Goal: Task Accomplishment & Management: Manage account settings

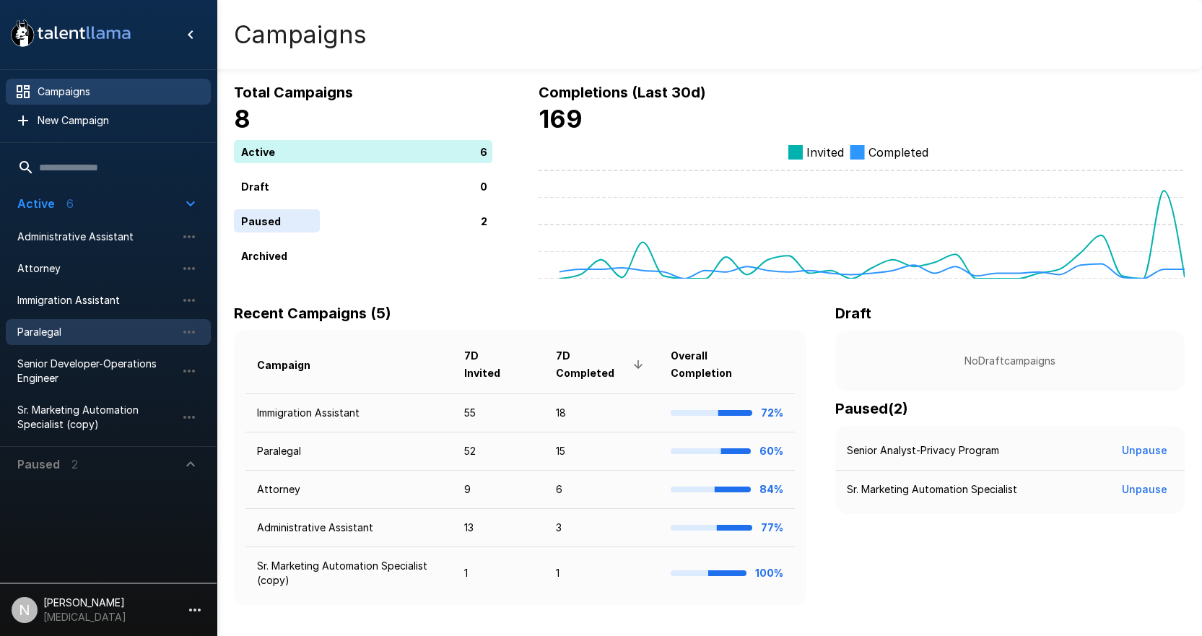
click at [48, 331] on span "Paralegal" at bounding box center [96, 332] width 159 height 14
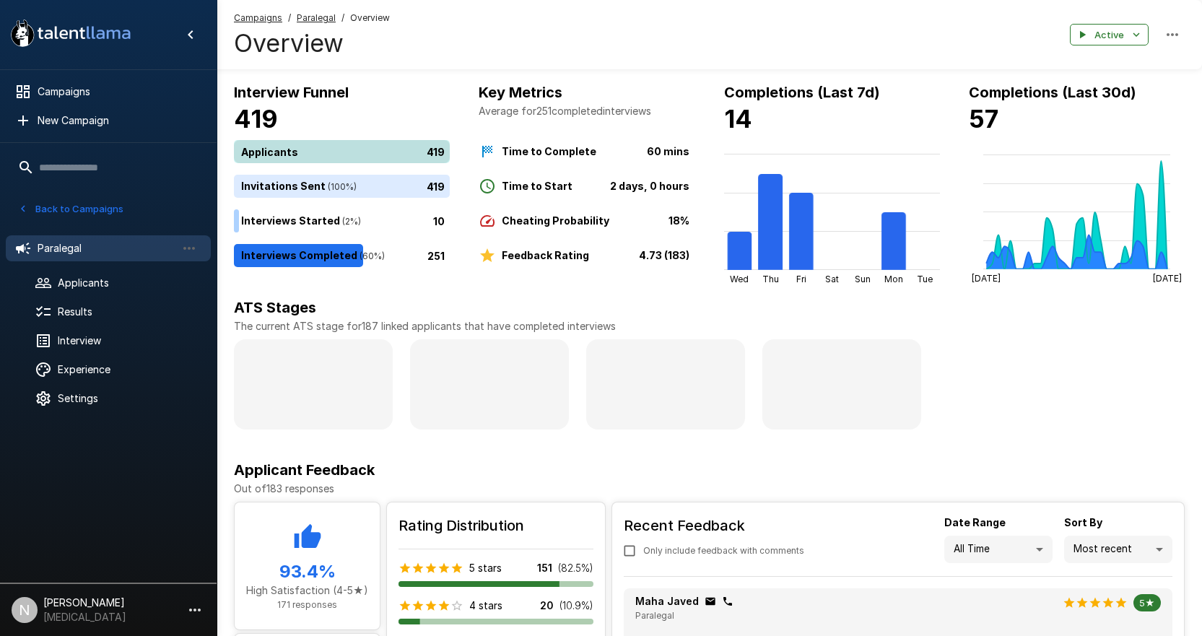
click at [271, 151] on div "419" at bounding box center [345, 151] width 222 height 23
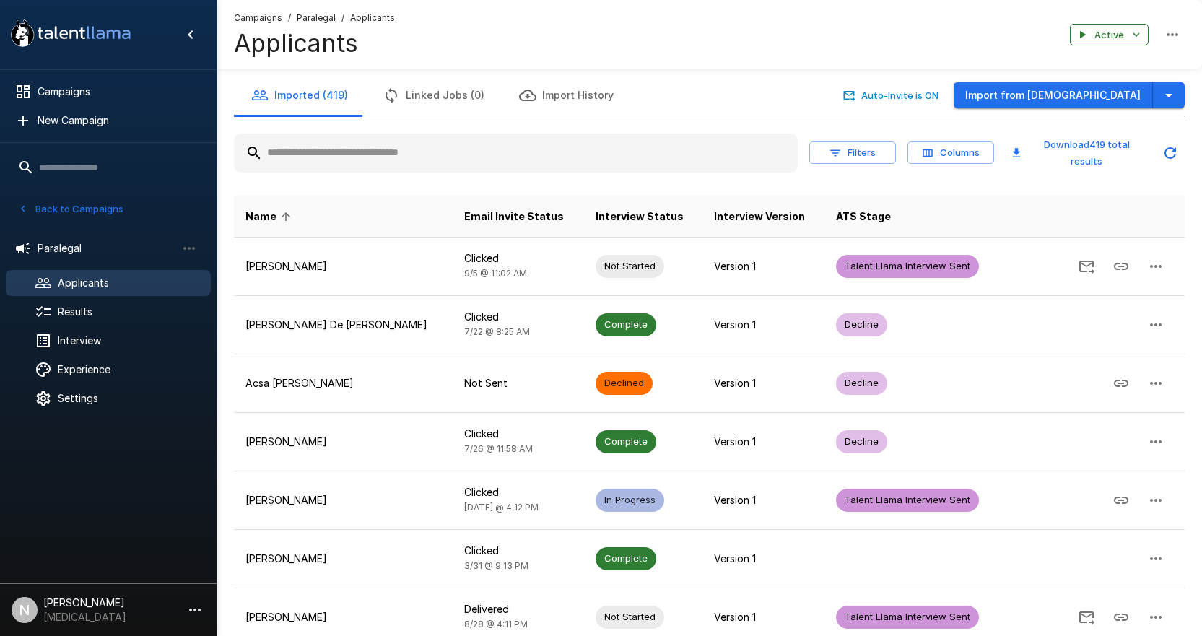
click at [352, 163] on input "text" at bounding box center [516, 153] width 564 height 26
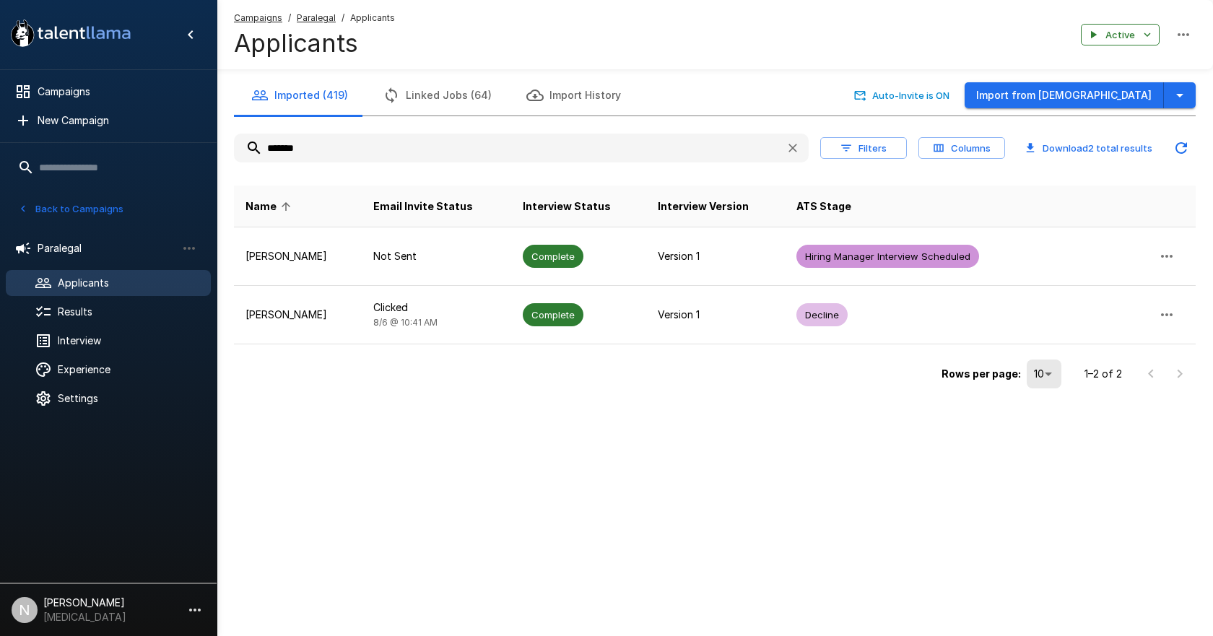
type input "*******"
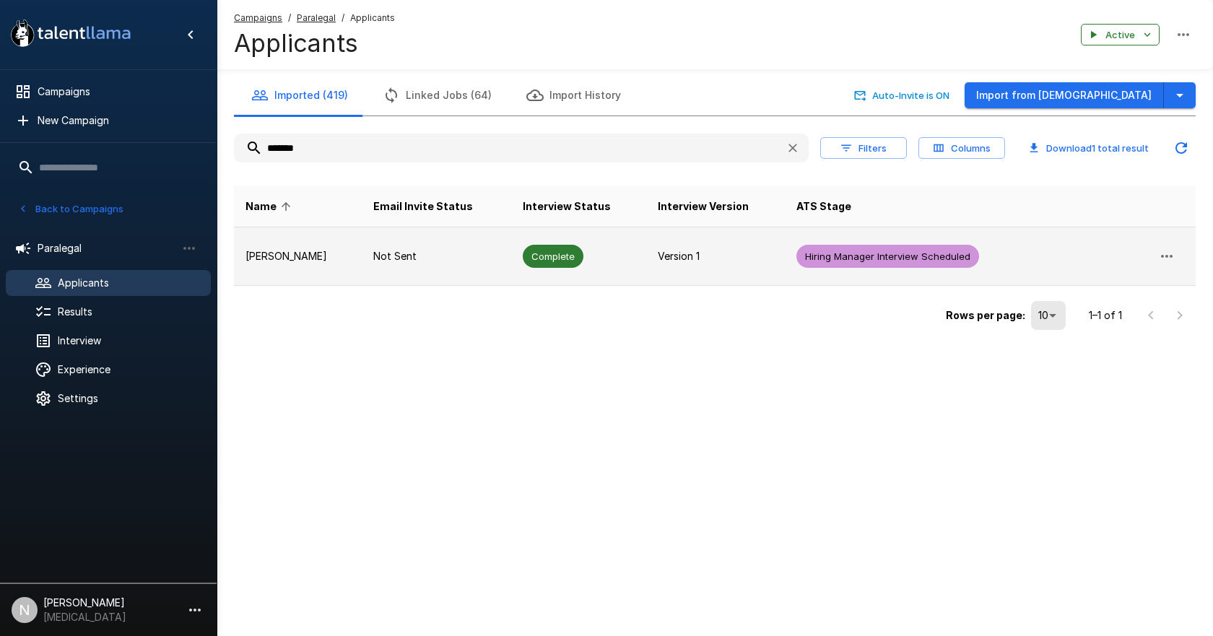
click at [253, 256] on p "[PERSON_NAME]" at bounding box center [297, 256] width 105 height 14
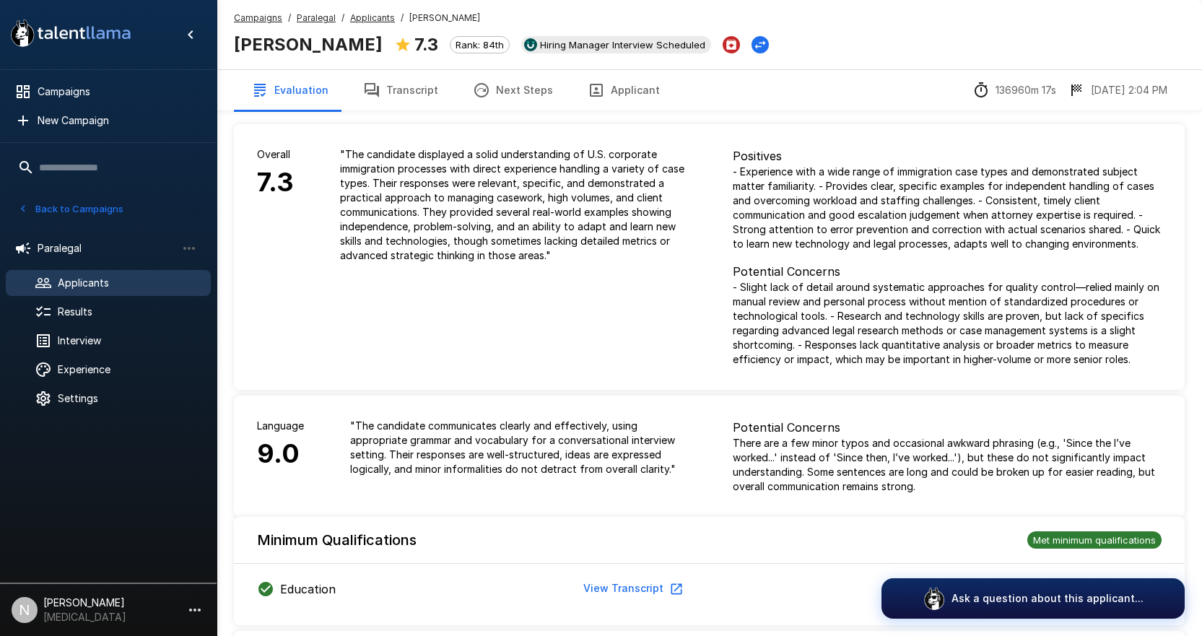
click at [404, 87] on button "Transcript" at bounding box center [401, 90] width 110 height 40
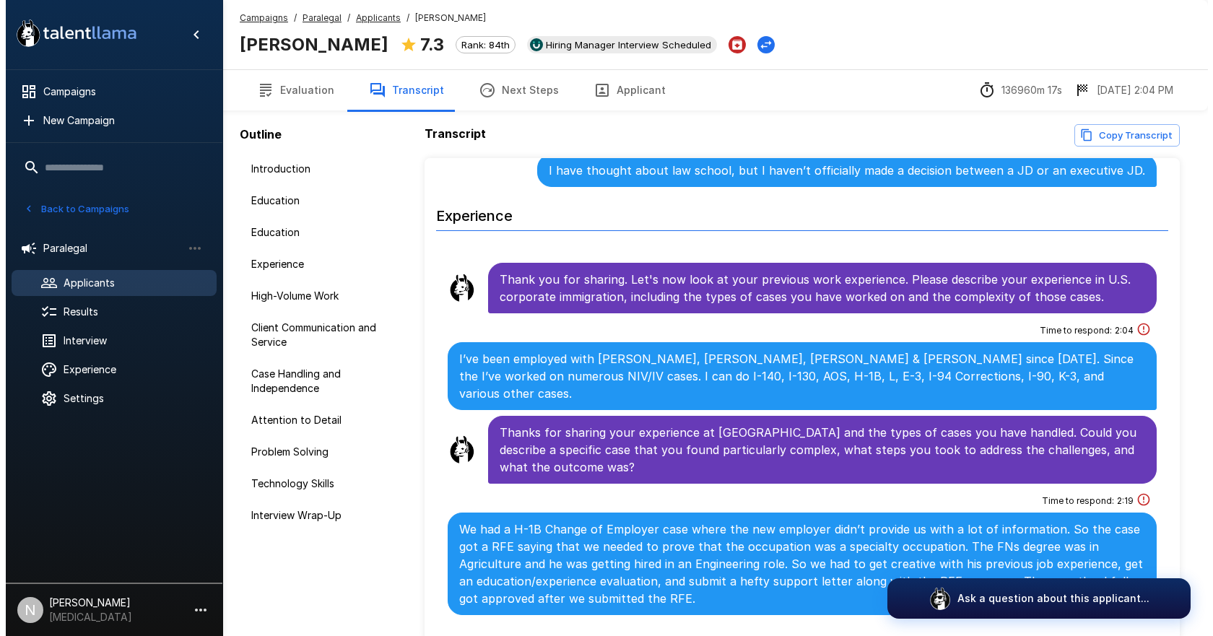
scroll to position [505, 0]
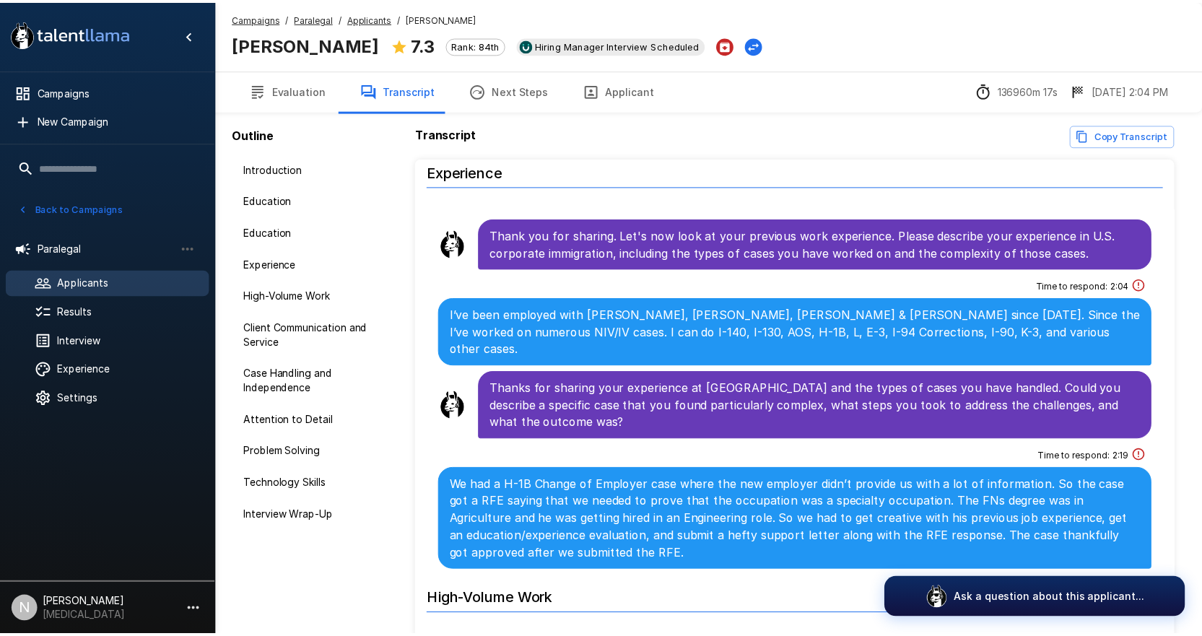
scroll to position [75, 0]
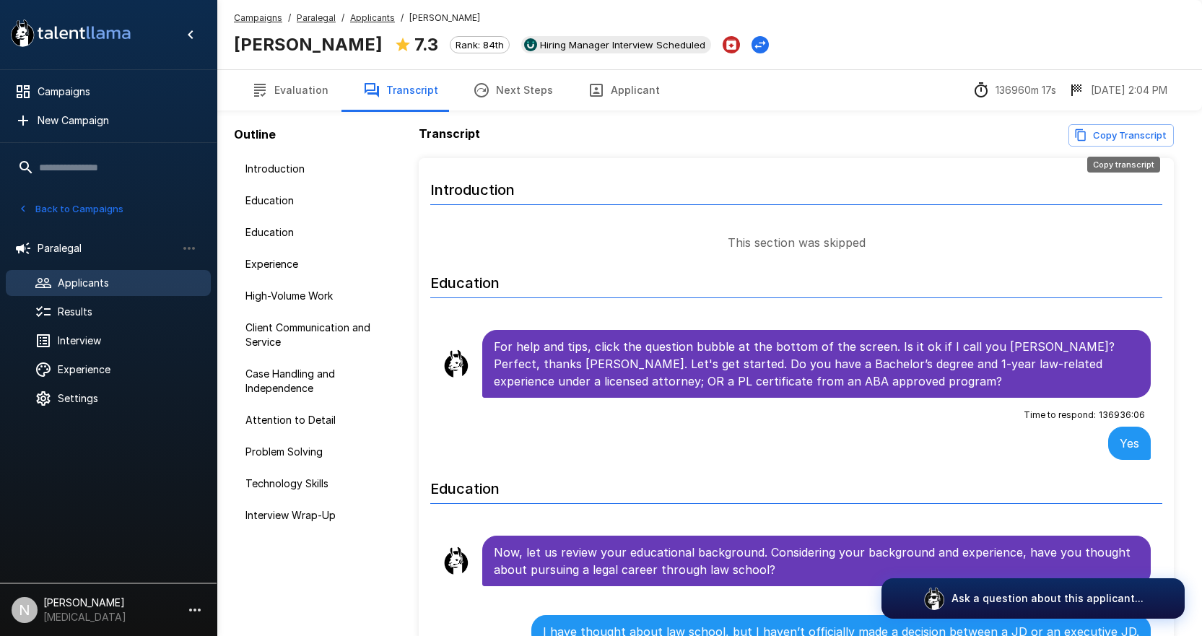
click at [1109, 132] on button "Copy Transcript" at bounding box center [1120, 135] width 105 height 22
click at [271, 99] on button "Evaluation" at bounding box center [290, 90] width 112 height 40
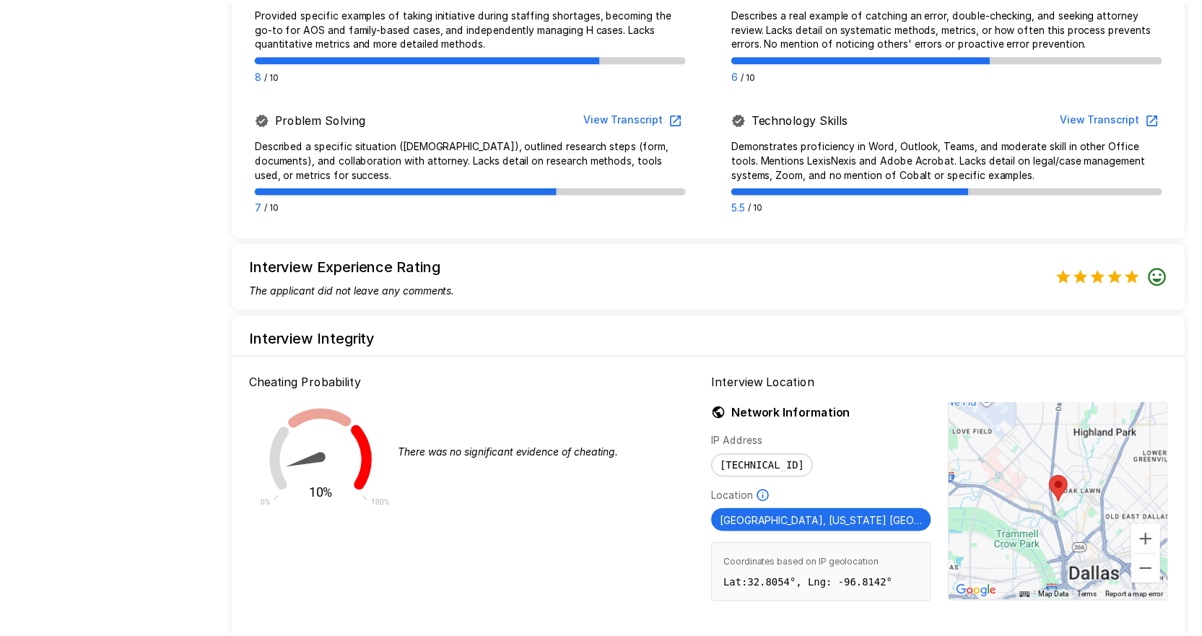
scroll to position [1059, 0]
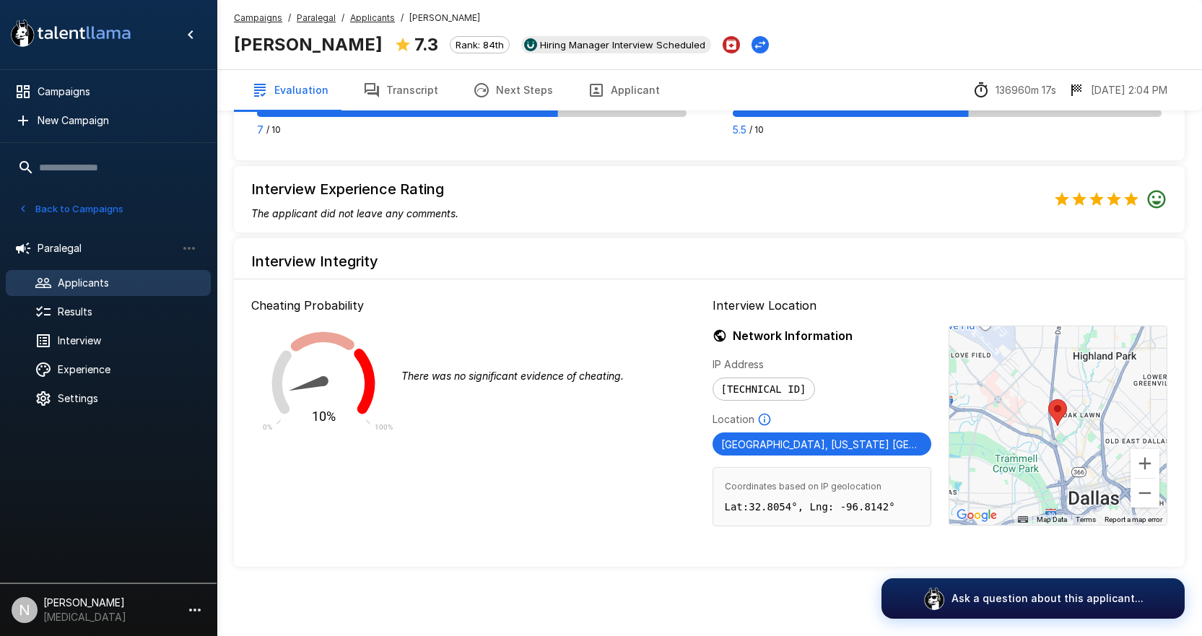
click at [505, 93] on button "Next Steps" at bounding box center [512, 90] width 115 height 40
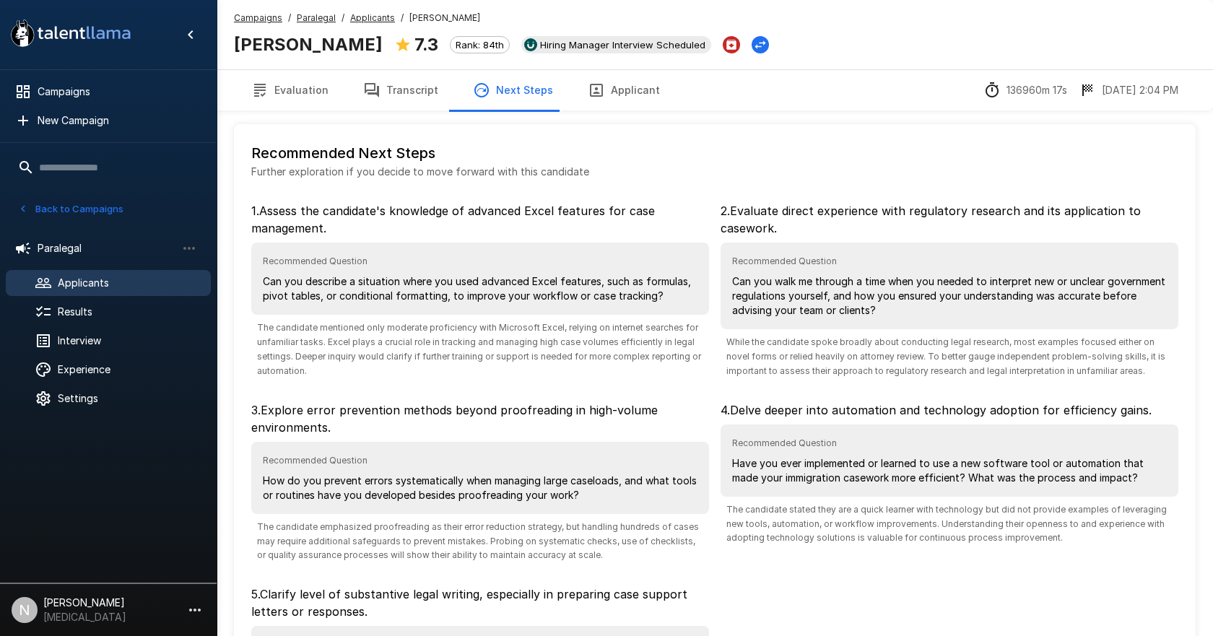
scroll to position [198, 0]
